Goal: Information Seeking & Learning: Learn about a topic

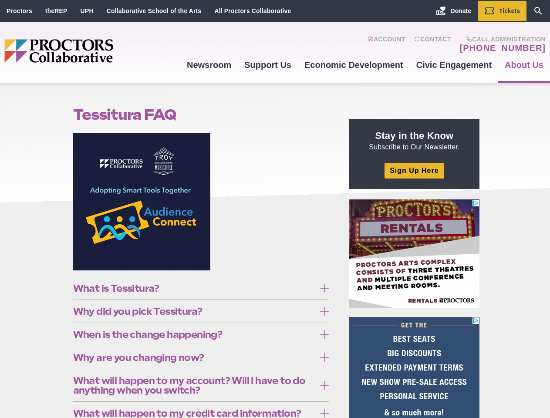
click at [275, 209] on figure at bounding box center [201, 205] width 256 height 144
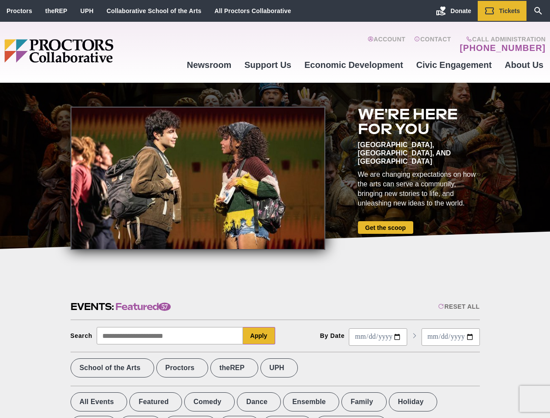
click at [275, 209] on div at bounding box center [198, 178] width 255 height 143
click at [458, 307] on div "Reset All" at bounding box center [458, 306] width 41 height 7
click at [259, 336] on button "Apply" at bounding box center [259, 335] width 32 height 17
